Goal: Information Seeking & Learning: Learn about a topic

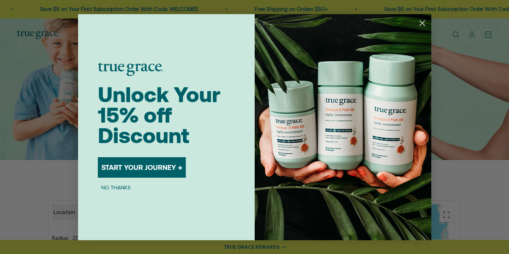
click at [122, 189] on button "NO THANKS" at bounding box center [116, 187] width 36 height 8
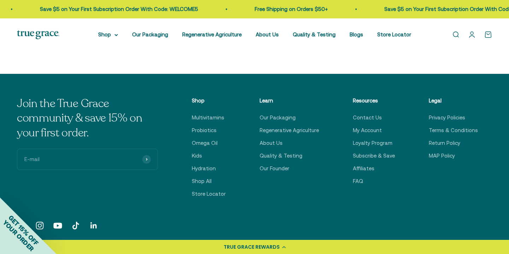
scroll to position [481, 0]
click at [285, 173] on link "Our Founder" at bounding box center [275, 168] width 30 height 8
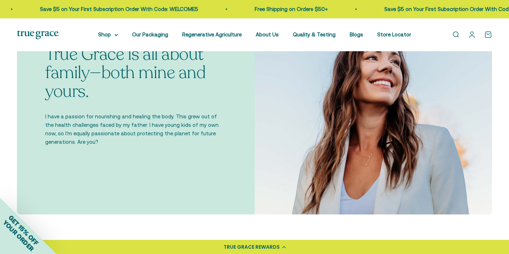
scroll to position [257, 0]
click at [234, 36] on link "Regenerative Agriculture" at bounding box center [211, 34] width 59 height 6
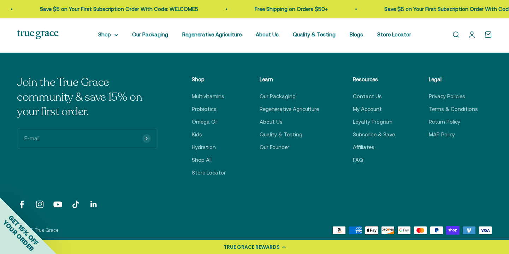
scroll to position [2722, 0]
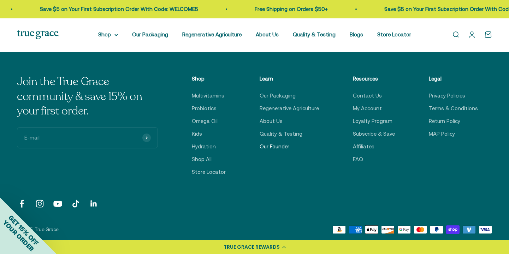
click at [283, 151] on link "Our Founder" at bounding box center [275, 146] width 30 height 8
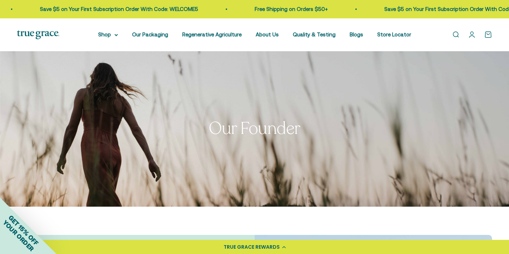
click at [43, 39] on img at bounding box center [38, 34] width 42 height 9
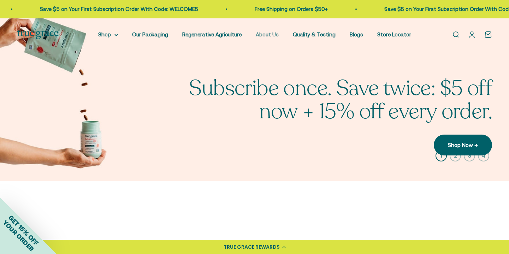
click at [279, 35] on link "About Us" at bounding box center [267, 34] width 23 height 6
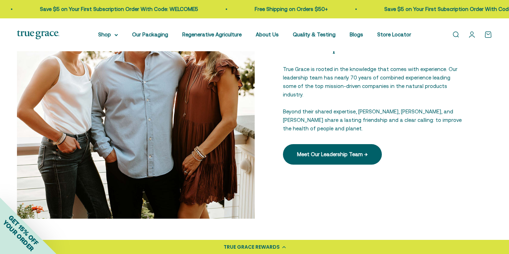
scroll to position [1006, 0]
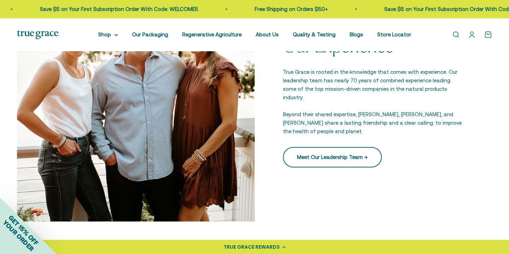
click at [324, 162] on link "Meet Our Leadership Team →" at bounding box center [332, 157] width 99 height 20
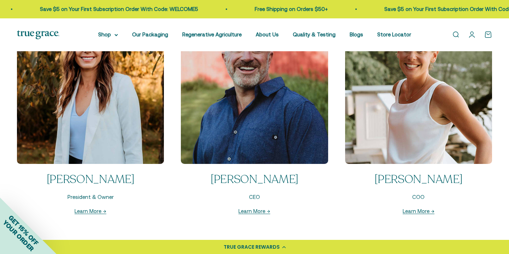
scroll to position [737, 0]
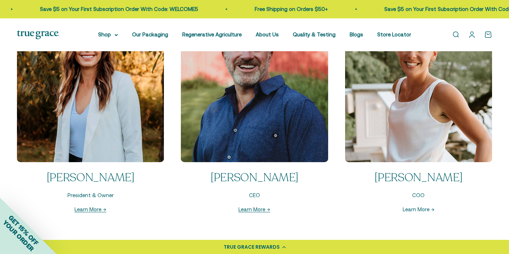
click at [413, 212] on link "Learn More →" at bounding box center [419, 209] width 32 height 6
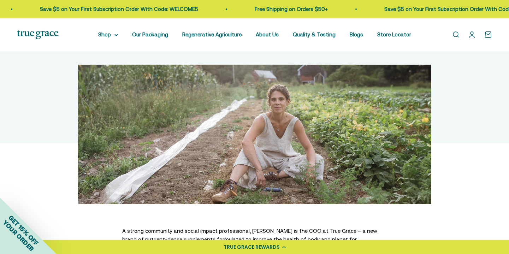
scroll to position [66, 0]
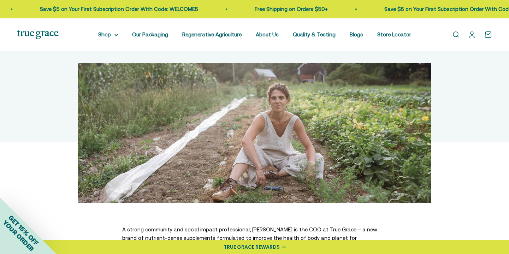
click at [45, 39] on img at bounding box center [38, 34] width 42 height 9
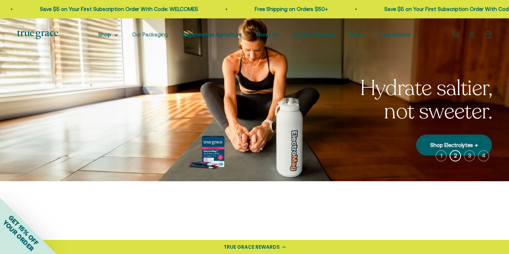
click at [168, 33] on link "Our Packaging" at bounding box center [150, 34] width 36 height 6
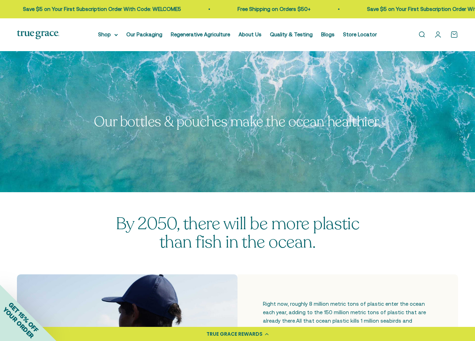
click at [26, 32] on img at bounding box center [38, 34] width 42 height 9
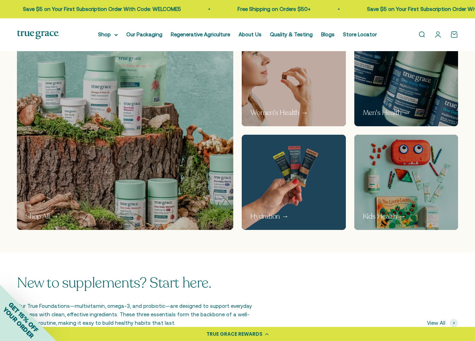
scroll to position [369, 0]
